Goal: Transaction & Acquisition: Purchase product/service

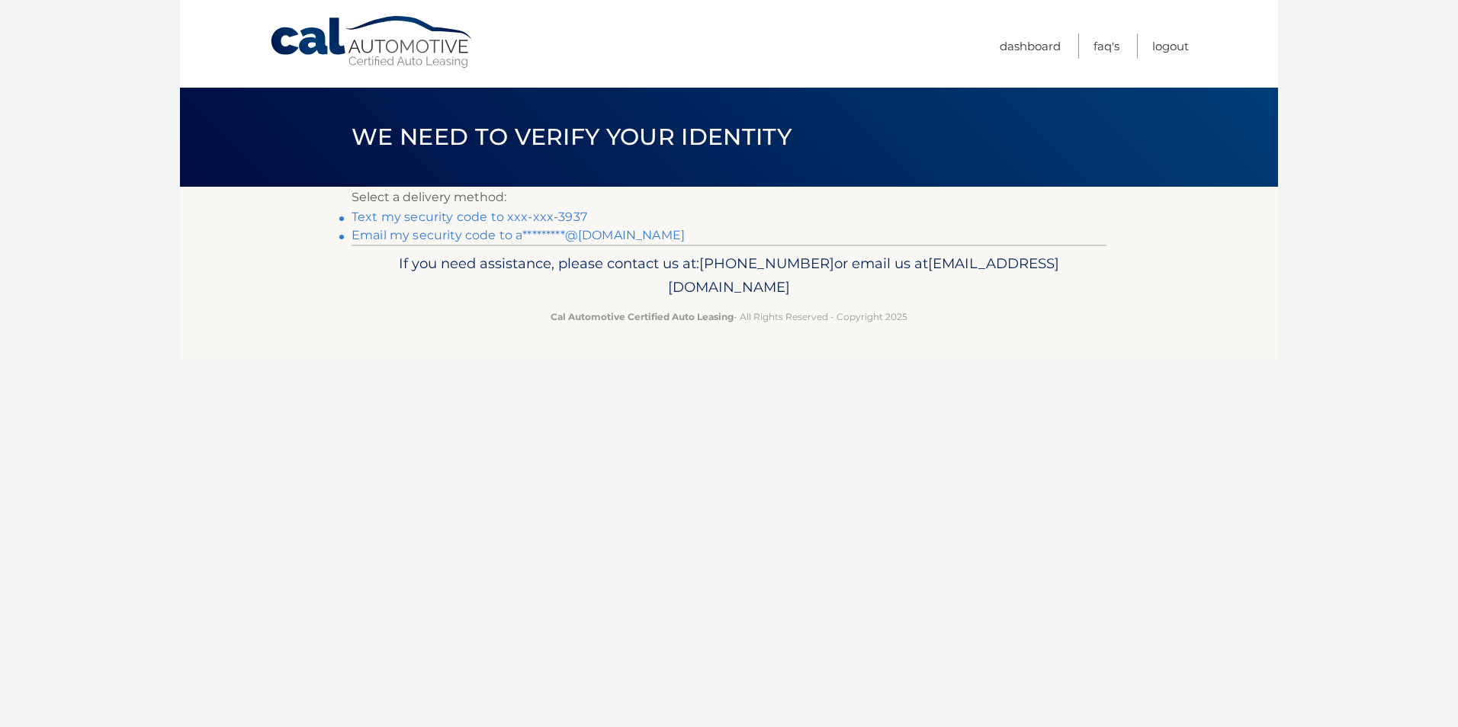
click at [447, 217] on link "Text my security code to xxx-xxx-3937" at bounding box center [470, 217] width 236 height 14
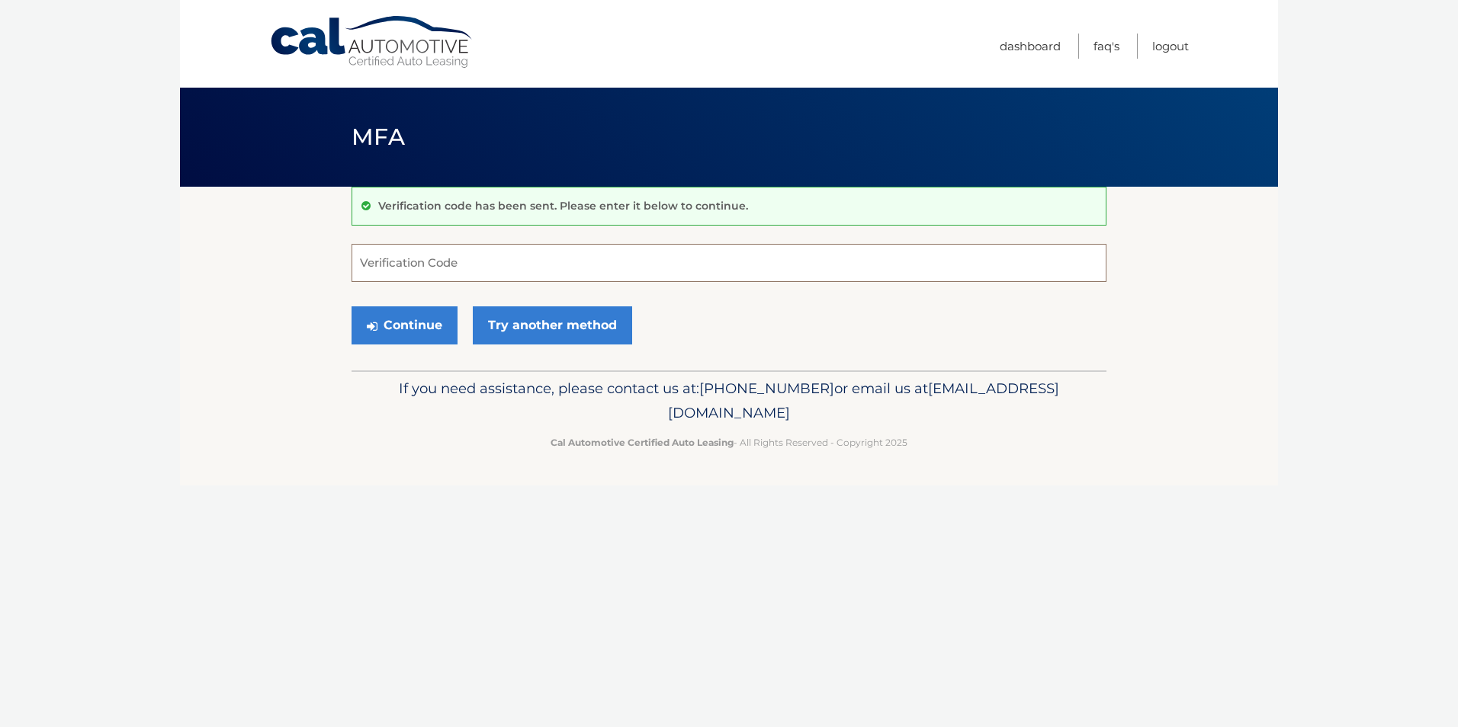
click at [419, 270] on input "Verification Code" at bounding box center [729, 263] width 755 height 38
type input "106005"
click at [423, 322] on button "Continue" at bounding box center [405, 326] width 106 height 38
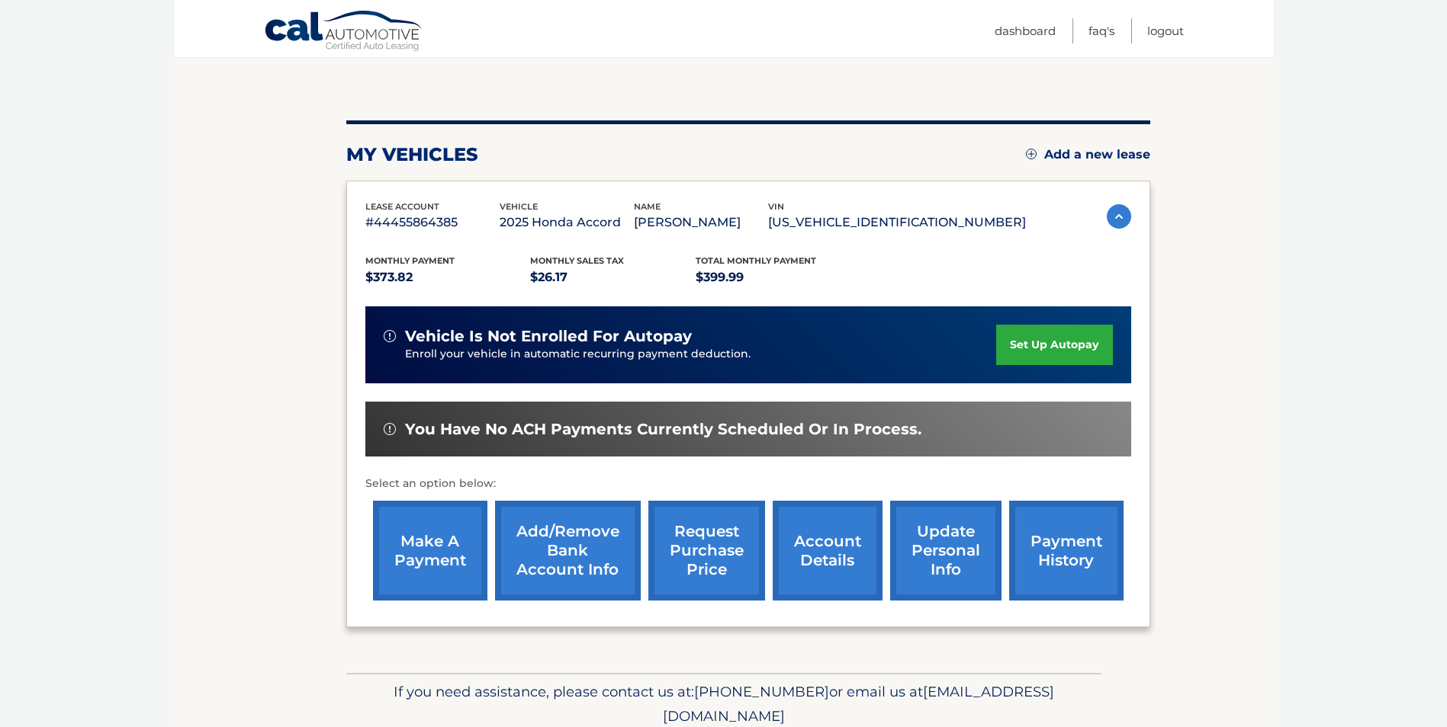
scroll to position [153, 0]
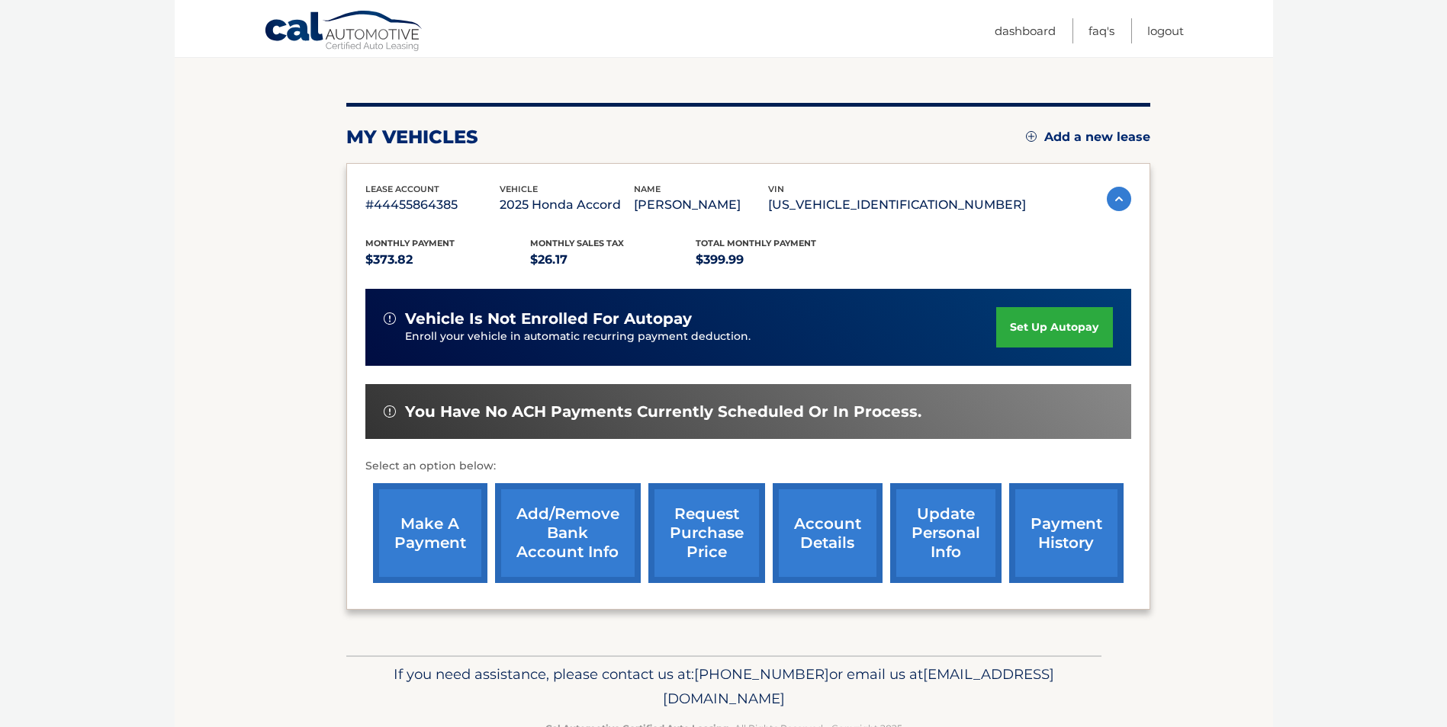
click at [426, 544] on link "make a payment" at bounding box center [430, 533] width 114 height 100
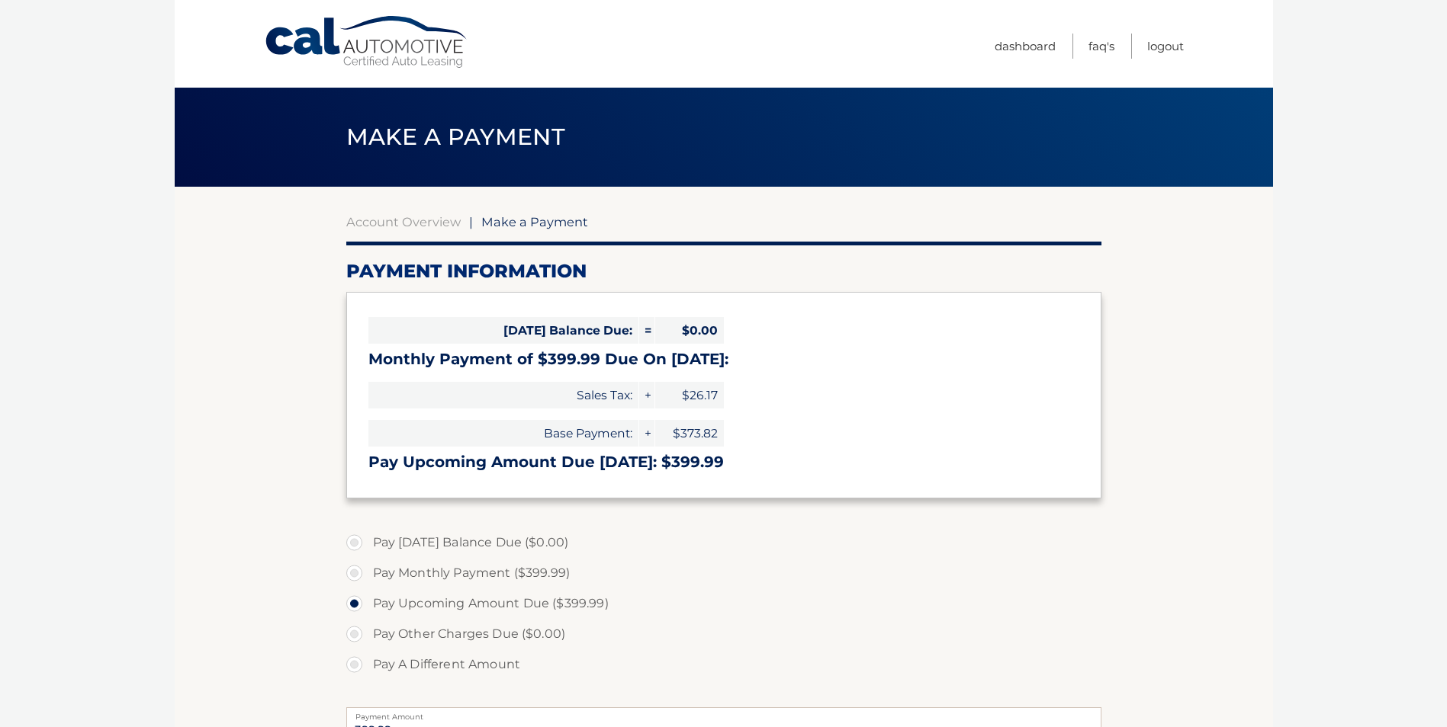
select select "ZjU4MjVmN2EtMjM3Ni00NDkzLWE5ZTUtZWYyNjZjMGM3MmY1"
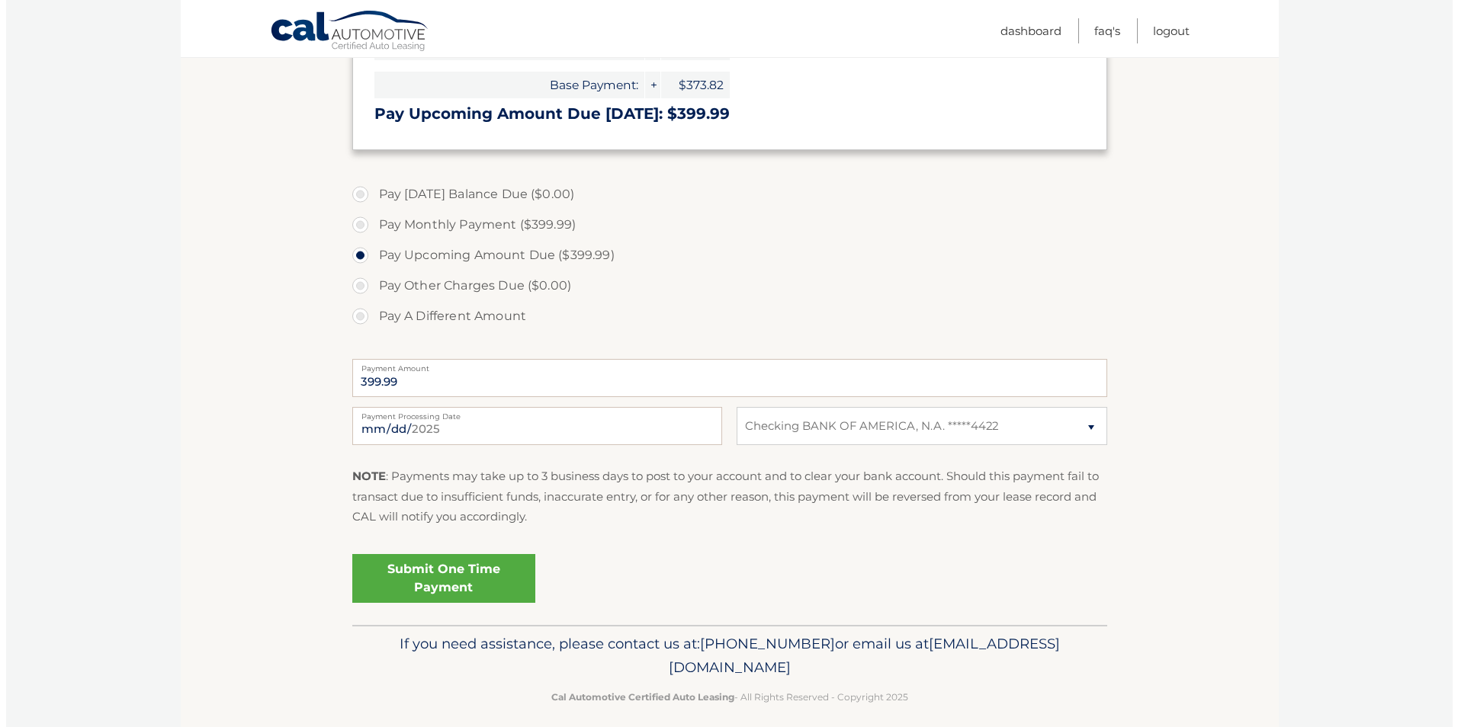
scroll to position [362, 0]
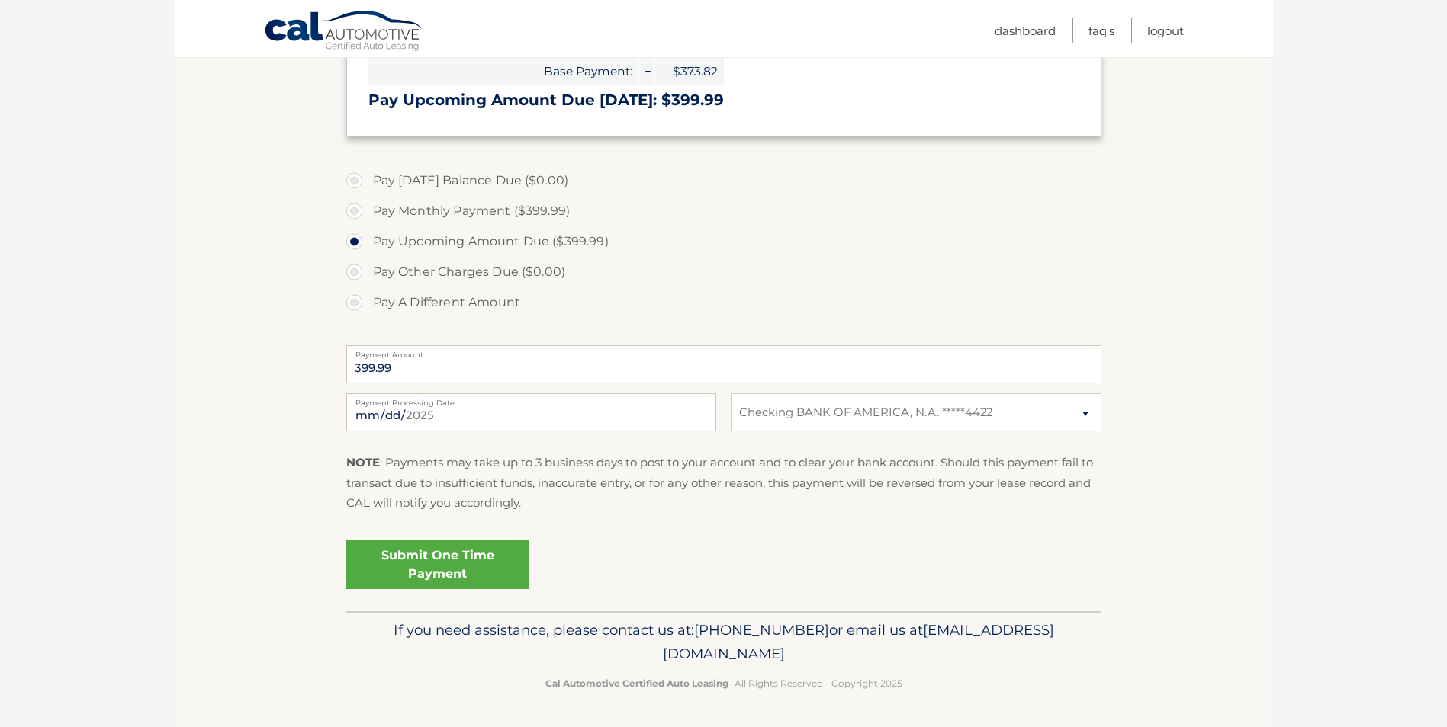
click at [438, 559] on link "Submit One Time Payment" at bounding box center [437, 565] width 183 height 49
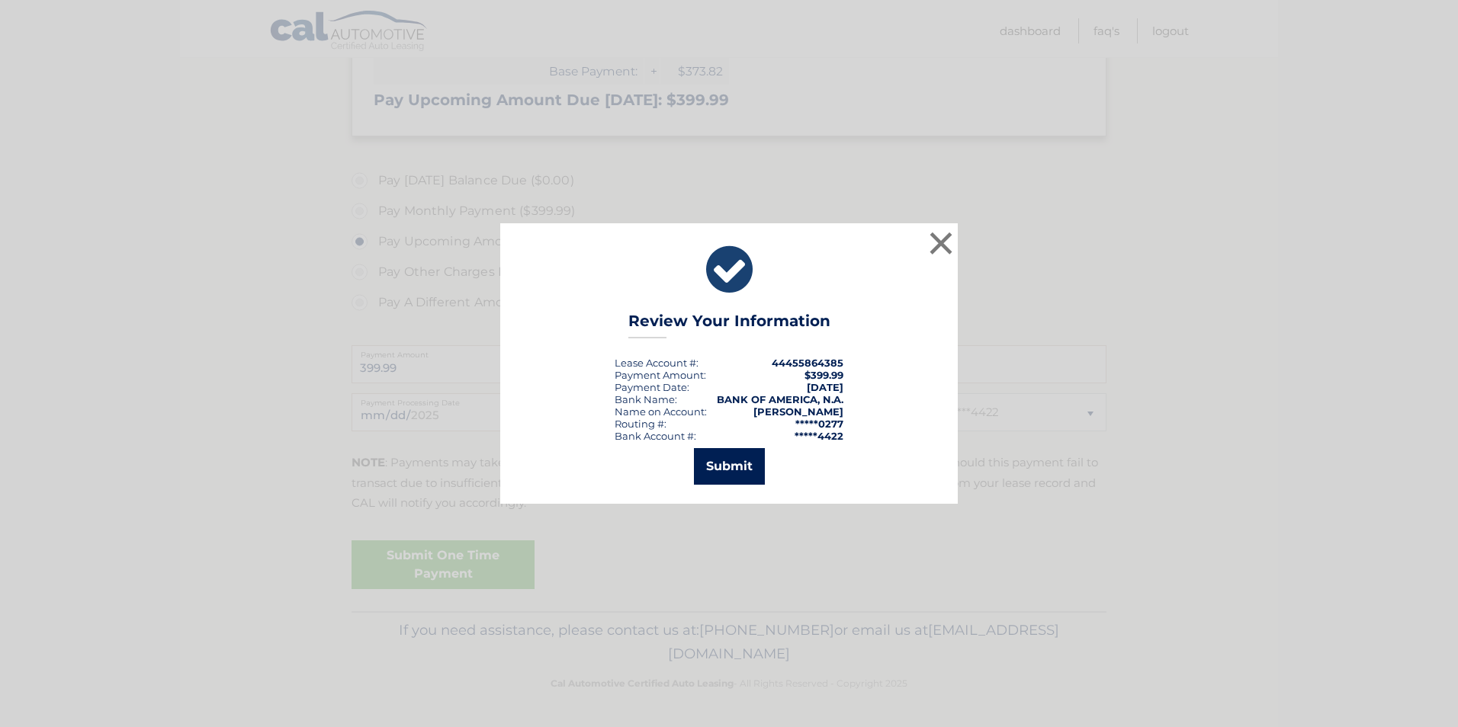
click at [721, 461] on button "Submit" at bounding box center [729, 466] width 71 height 37
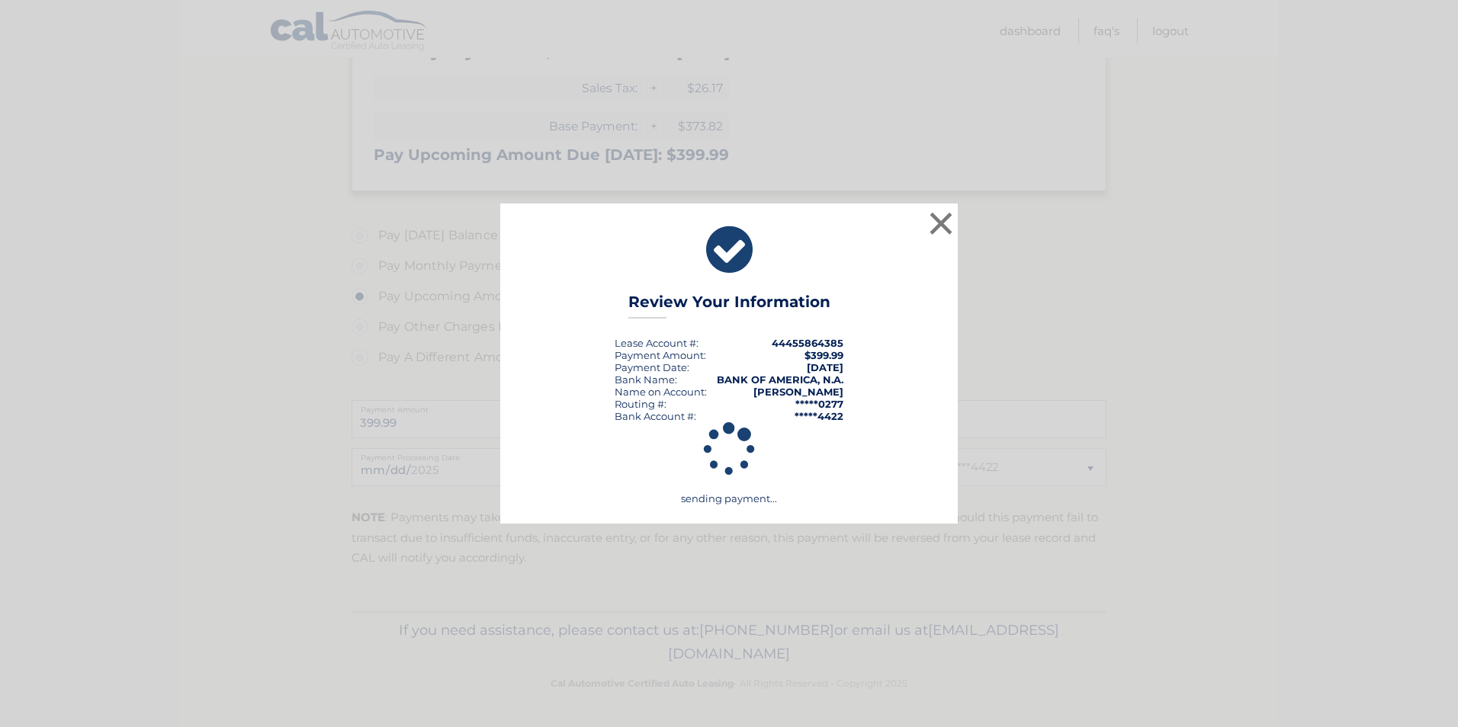
scroll to position [307, 0]
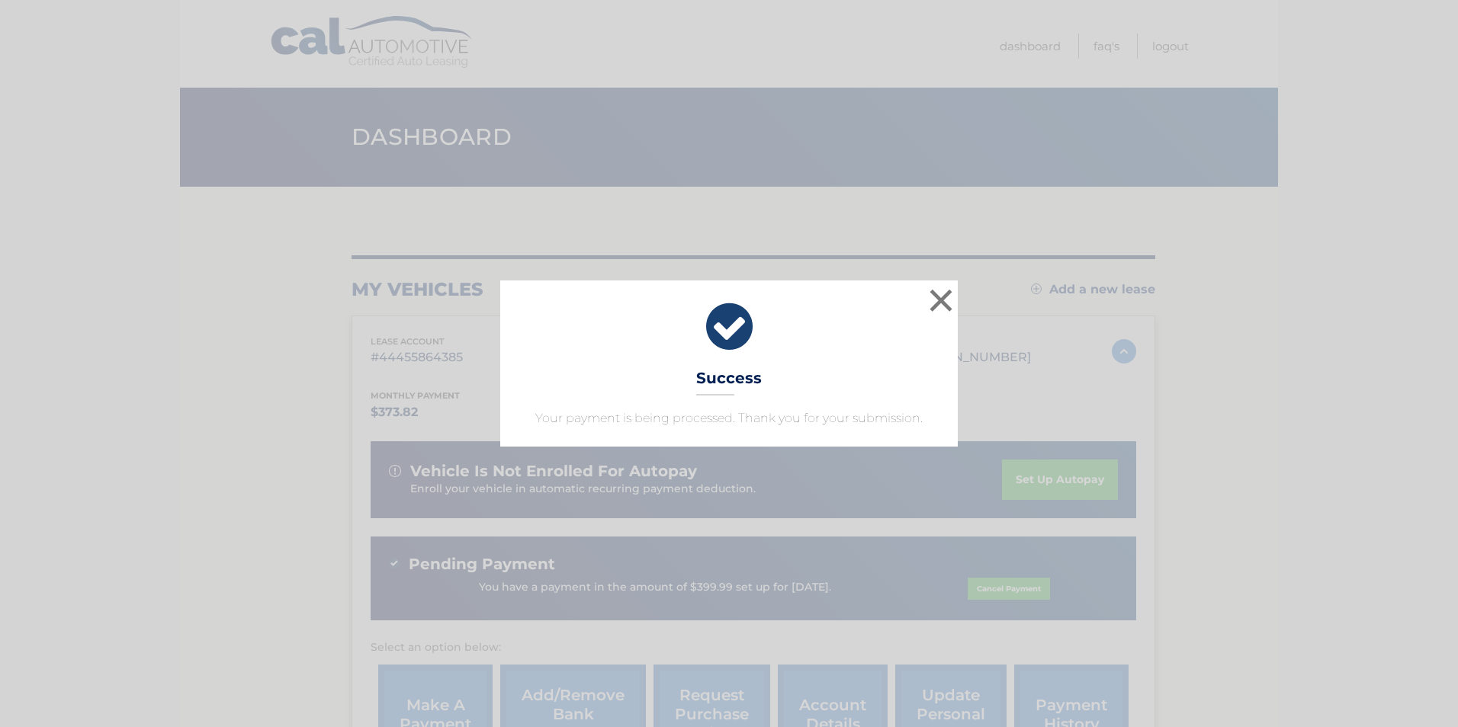
click at [959, 300] on div "× Success Your payment is being processed. Thank you for your submission." at bounding box center [729, 364] width 1446 height 166
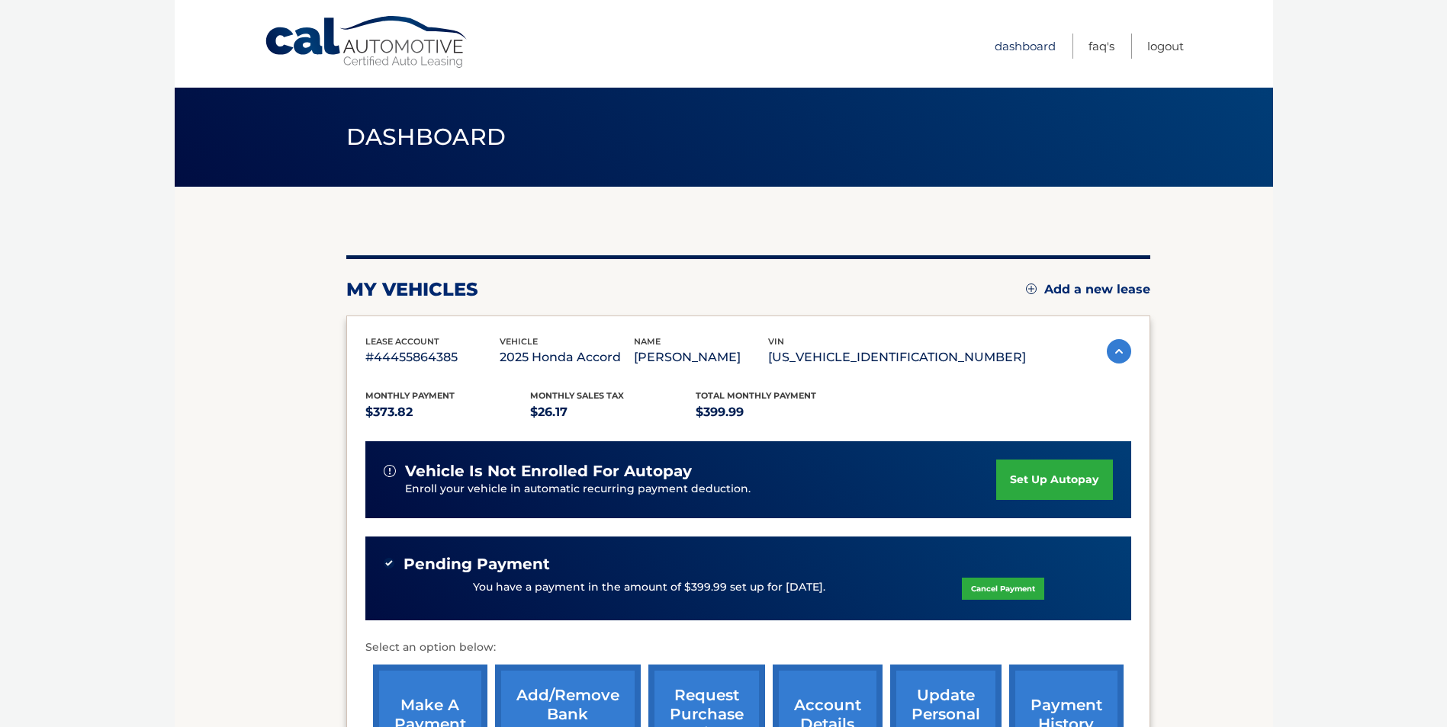
click at [1029, 43] on link "Dashboard" at bounding box center [1024, 46] width 61 height 25
click at [1177, 47] on link "Logout" at bounding box center [1165, 46] width 37 height 25
